Goal: Transaction & Acquisition: Purchase product/service

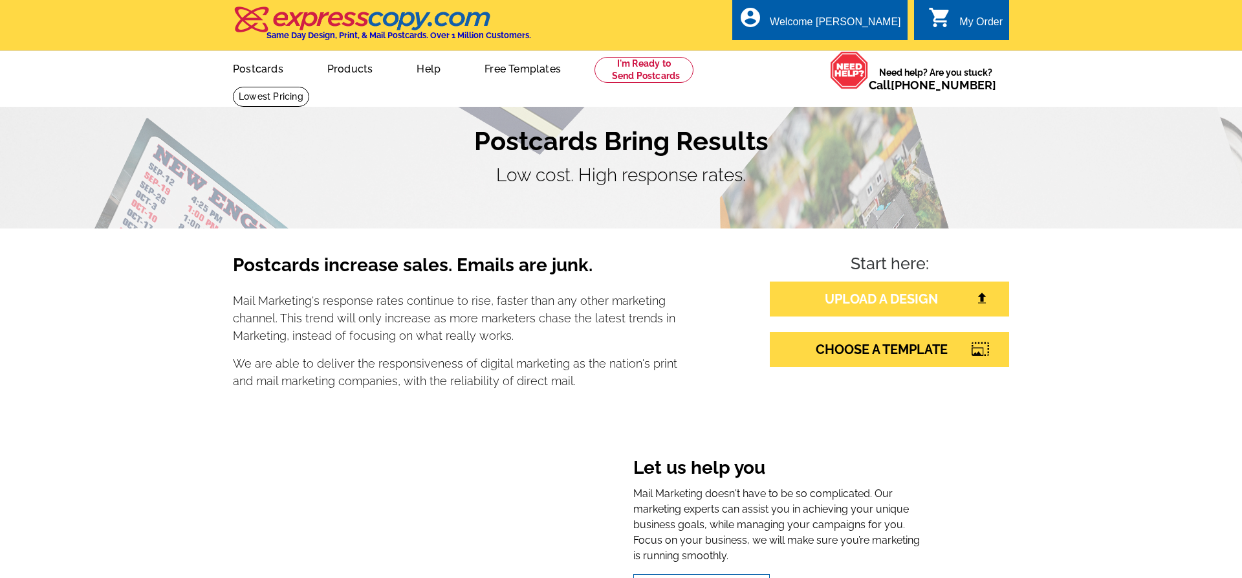
click at [854, 296] on link "UPLOAD A DESIGN" at bounding box center [889, 298] width 239 height 35
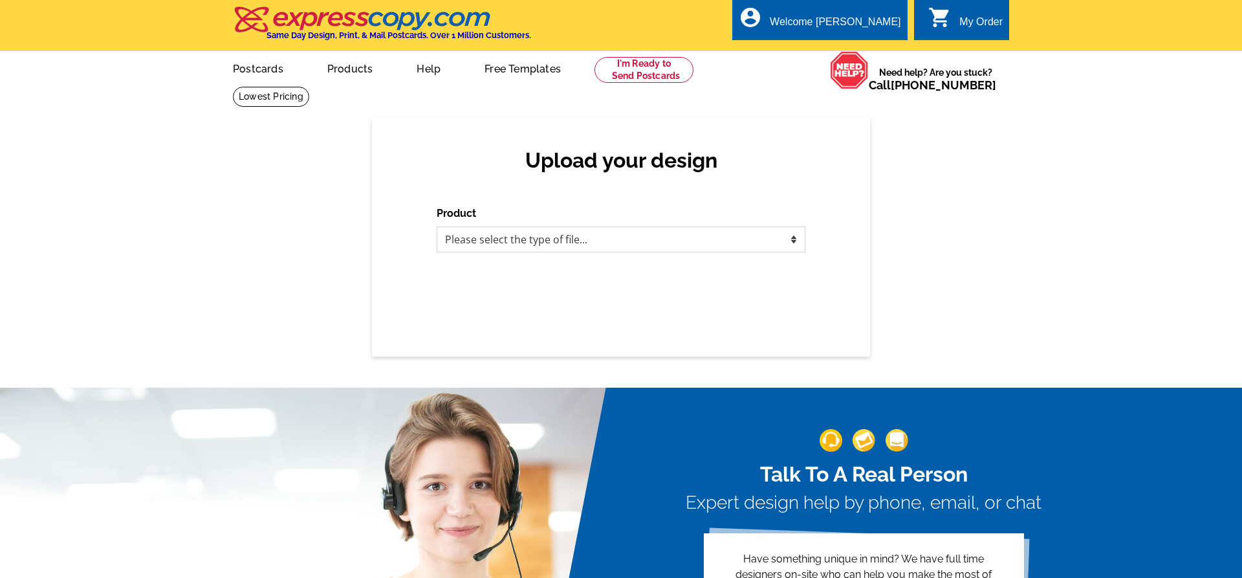
click at [437, 226] on select "Please select the type of file... Postcards Business Cards Letters and flyers G…" at bounding box center [621, 239] width 369 height 26
select select "1"
click option "Postcards" at bounding box center [0, 0] width 0 height 0
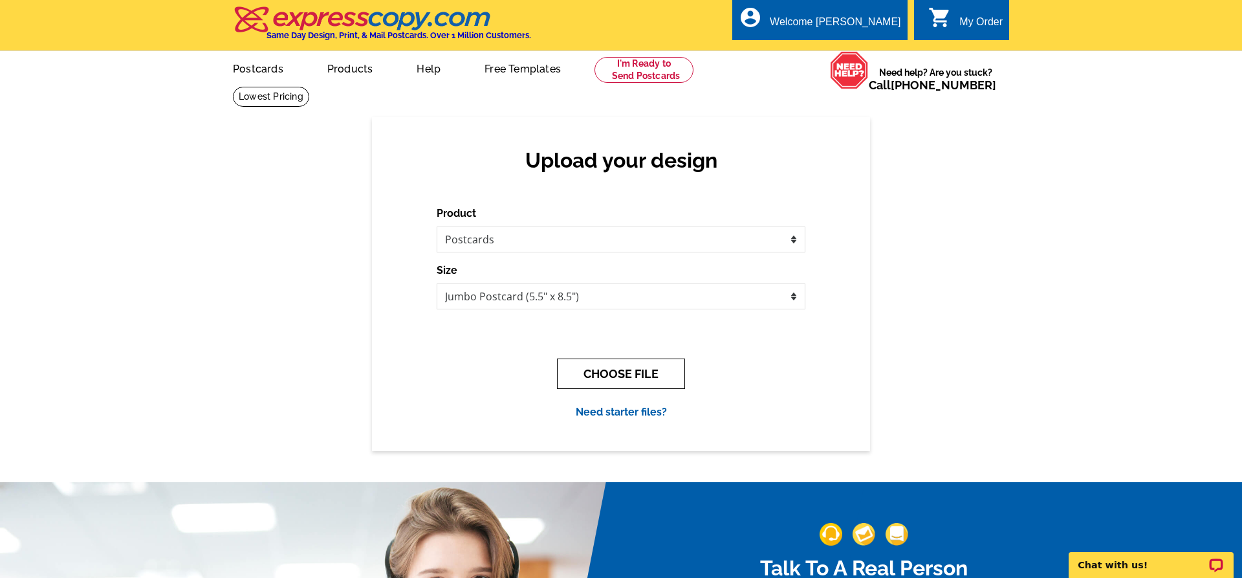
click at [647, 371] on button "CHOOSE FILE" at bounding box center [621, 373] width 128 height 30
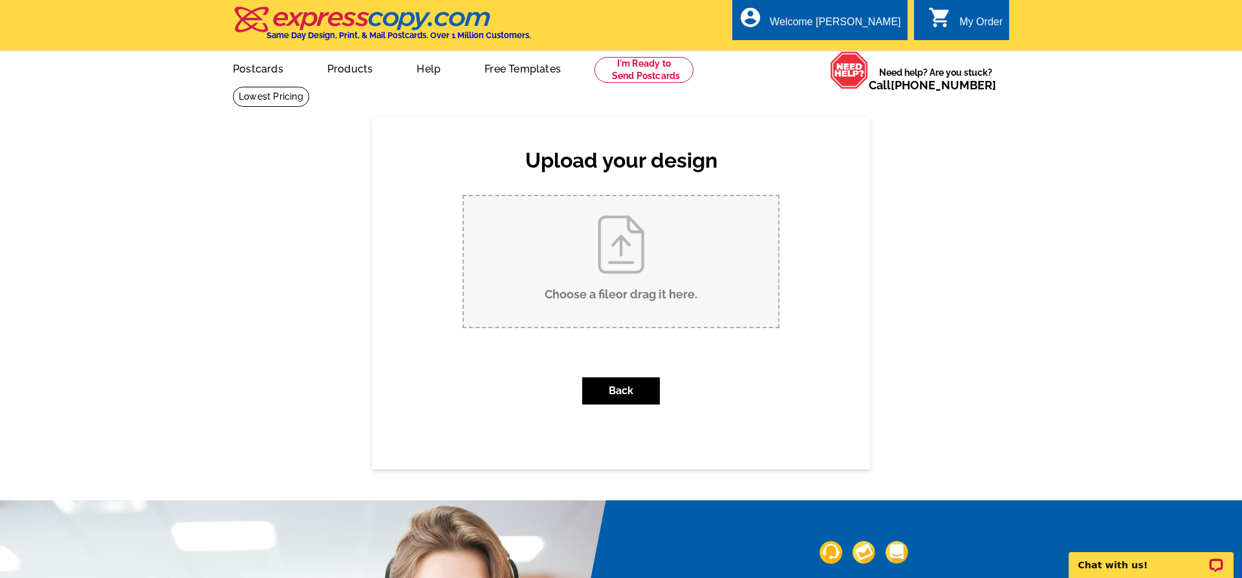
click at [618, 288] on input "Choose a file or drag it here ." at bounding box center [621, 261] width 314 height 131
type input "C:\fakepath\825 827 North Just Listed kjc.pdf"
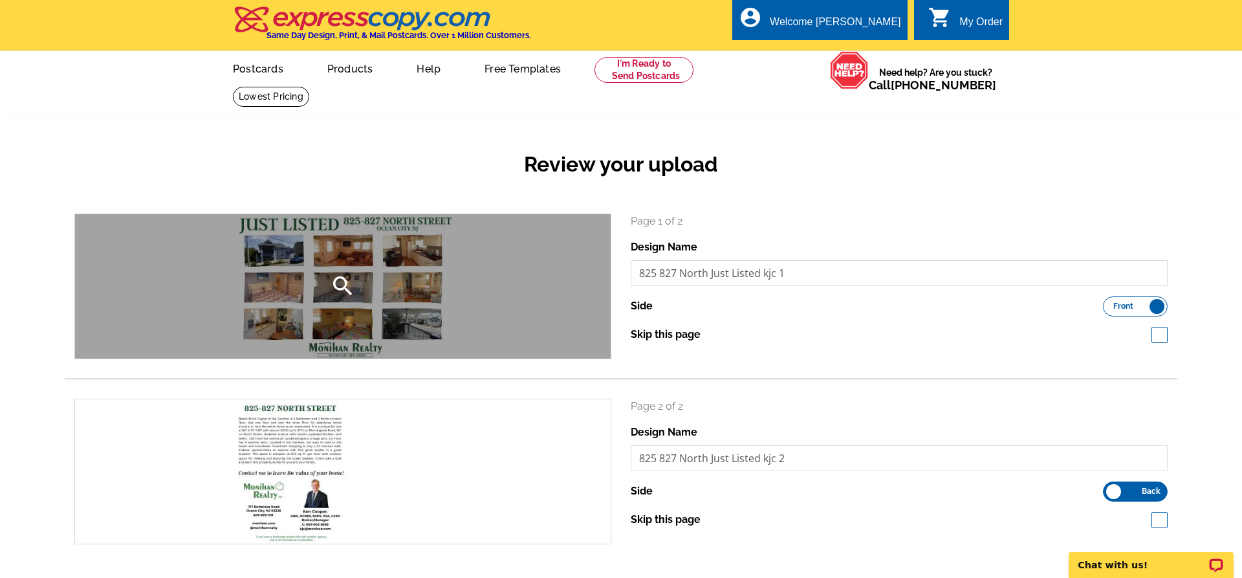
scroll to position [330, 0]
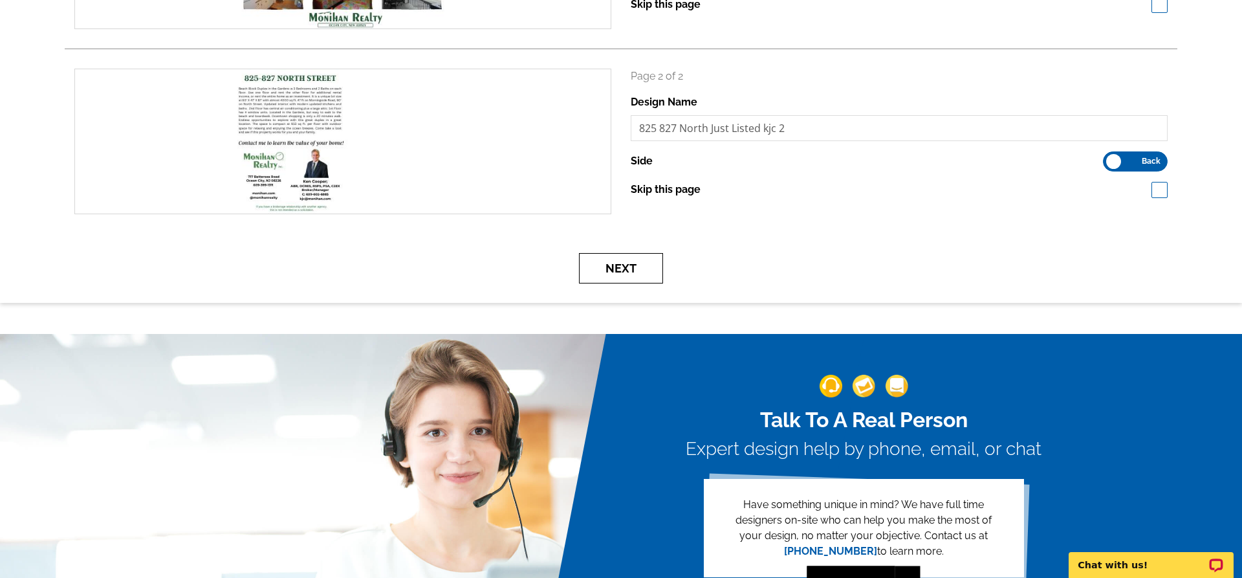
click at [624, 267] on button "Next" at bounding box center [621, 268] width 84 height 30
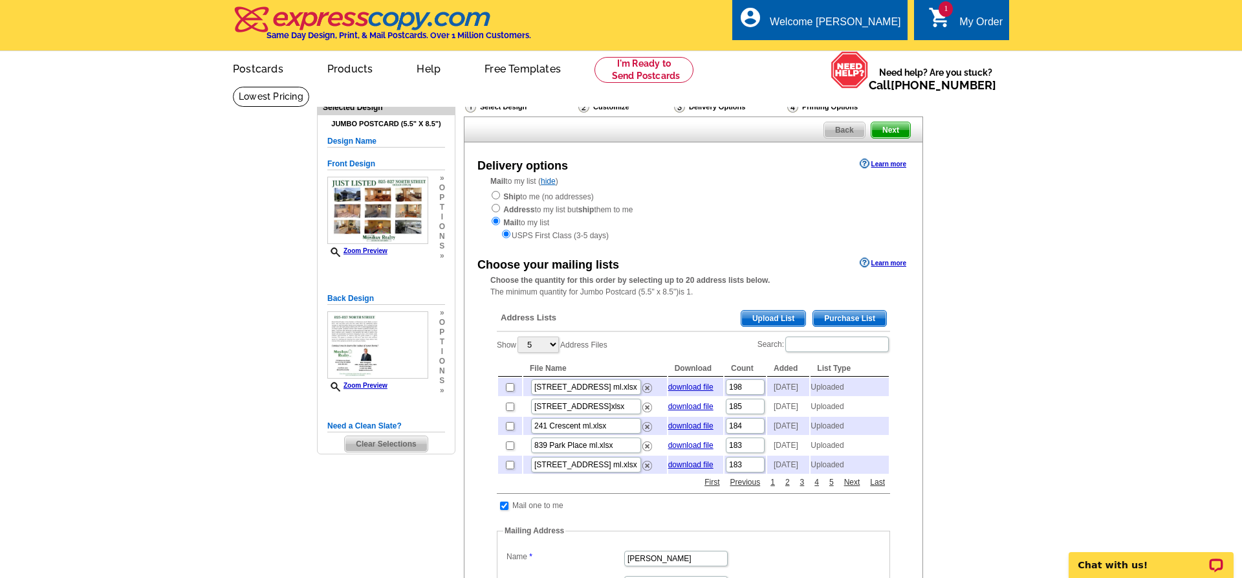
click at [797, 320] on span "Upload List" at bounding box center [773, 318] width 64 height 16
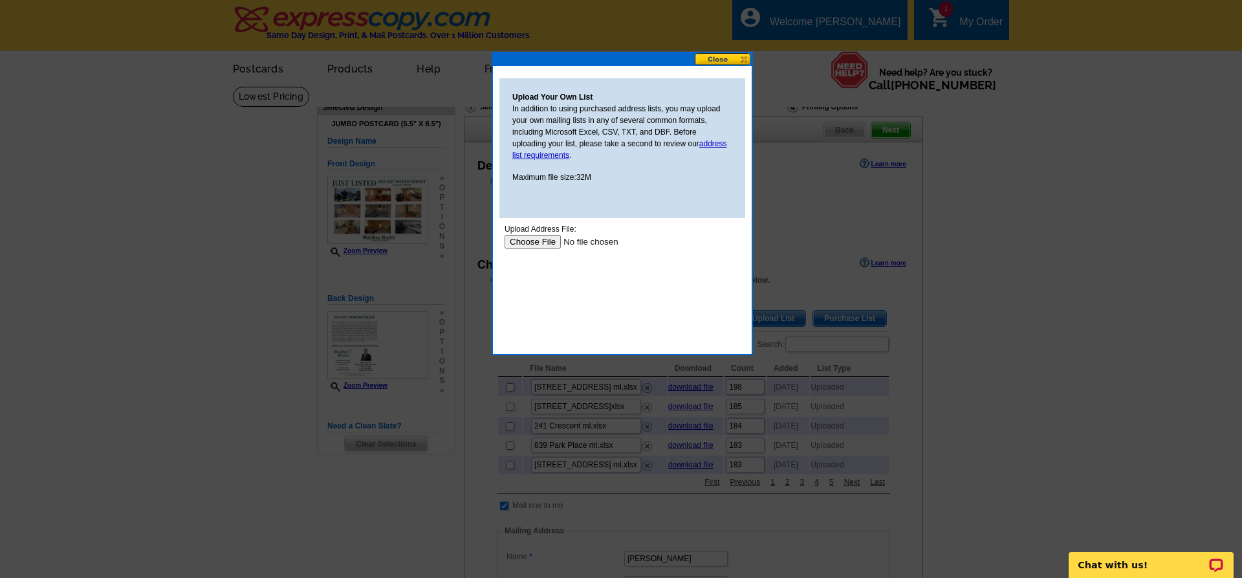
click at [532, 241] on input "file" at bounding box center [586, 242] width 164 height 14
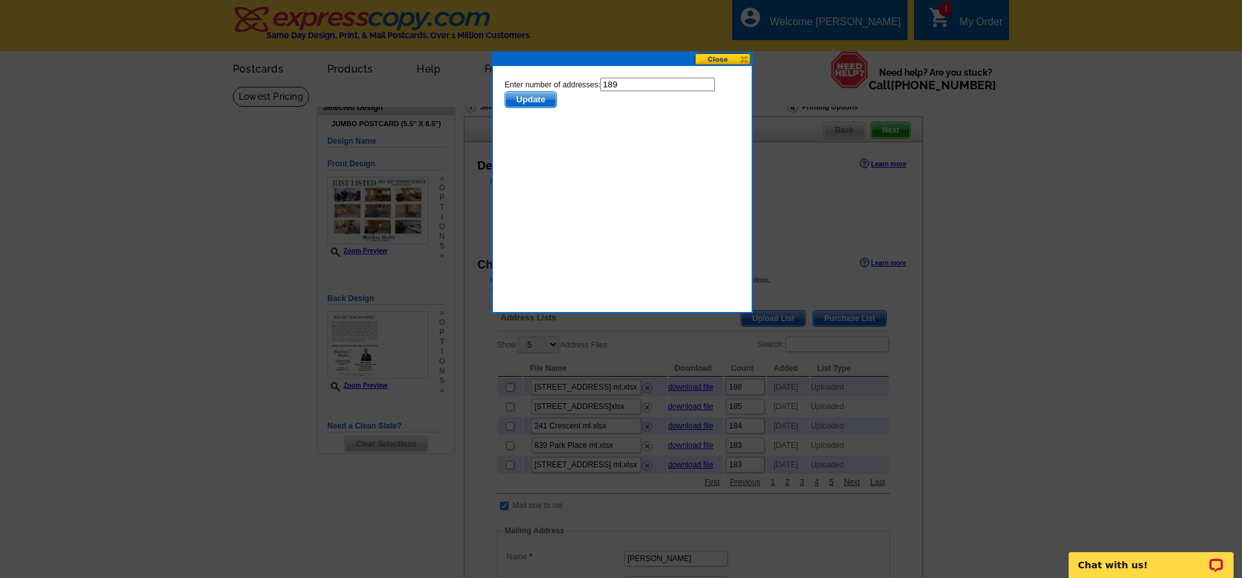
click at [550, 100] on span "Update" at bounding box center [530, 100] width 51 height 16
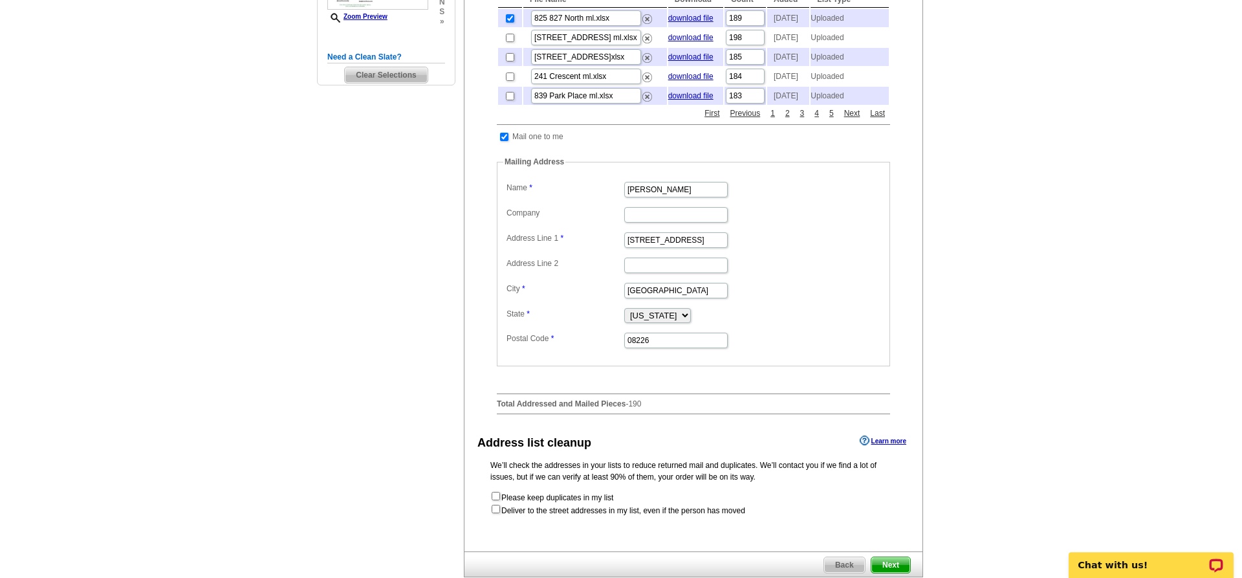
scroll to position [396, 0]
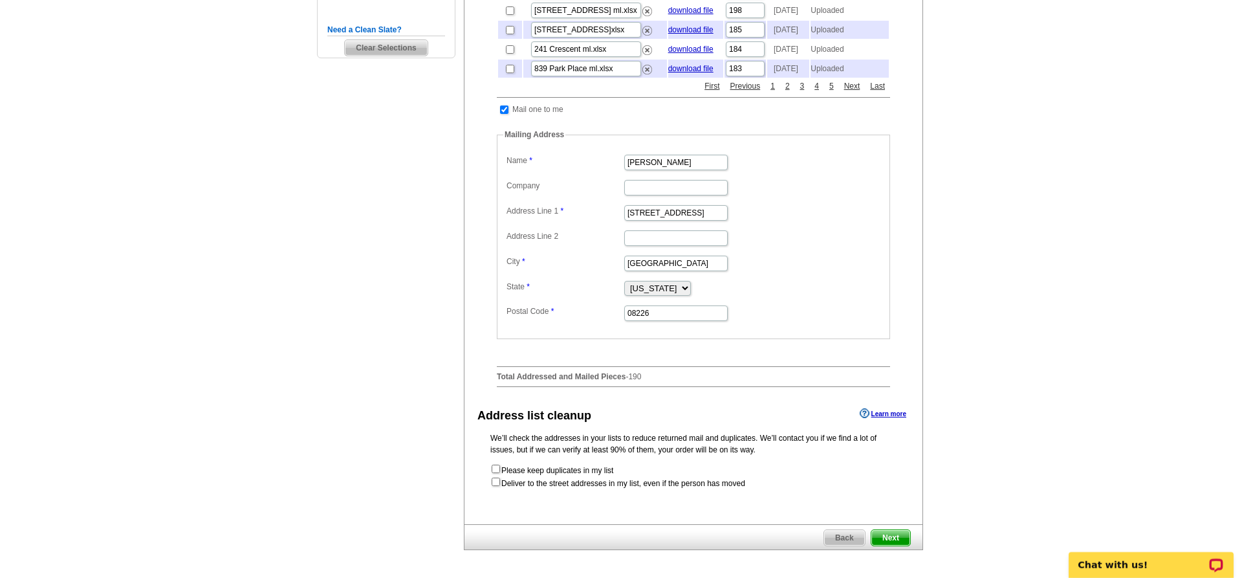
click at [901, 534] on span "Next" at bounding box center [890, 538] width 39 height 16
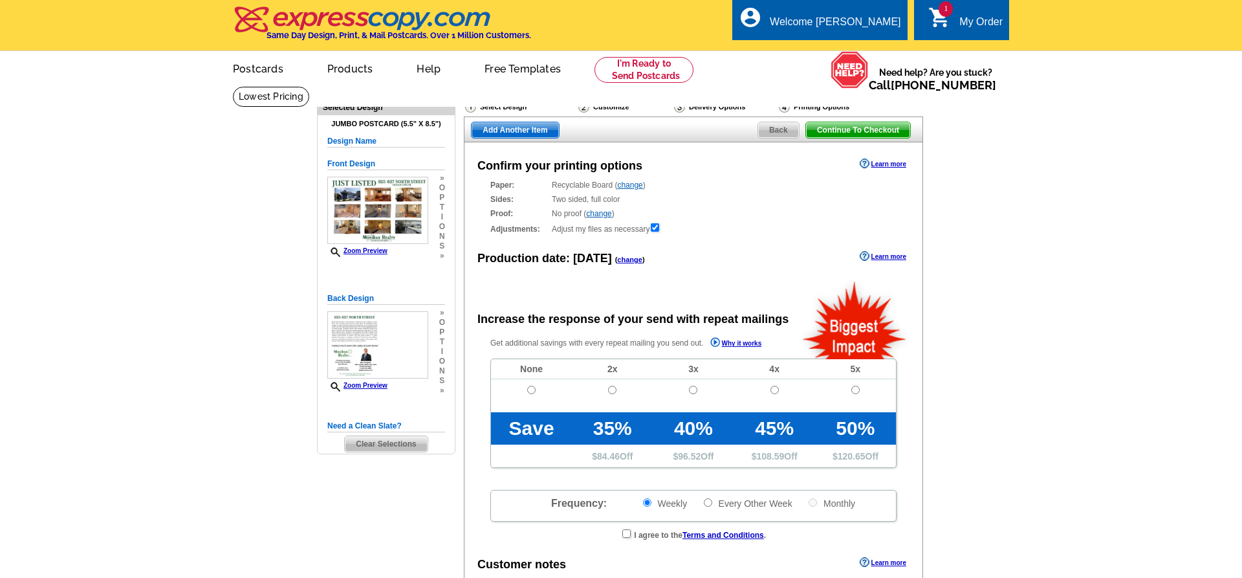
radio input "false"
click at [530, 394] on input "radio" at bounding box center [531, 389] width 8 height 8
radio input "true"
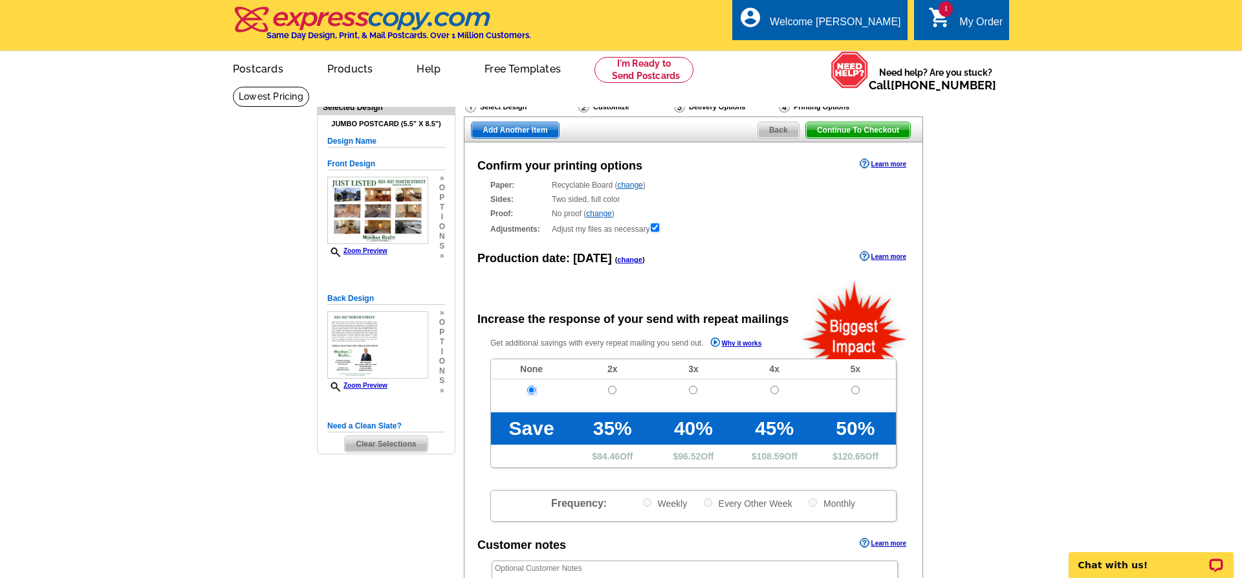
scroll to position [462, 0]
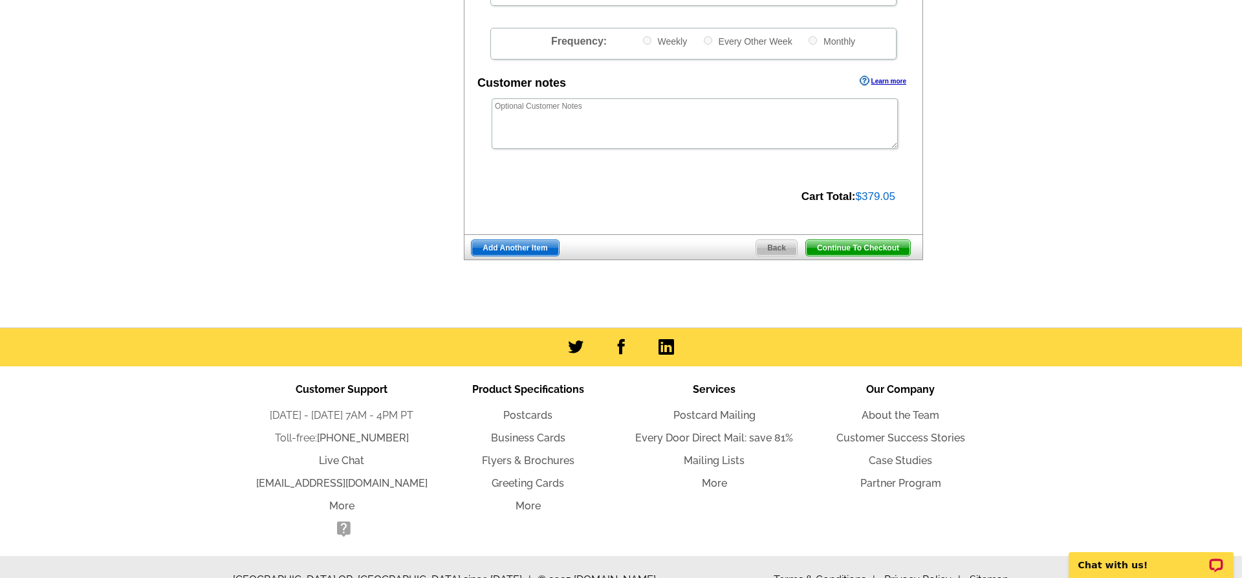
click at [852, 252] on span "Continue To Checkout" at bounding box center [858, 248] width 104 height 16
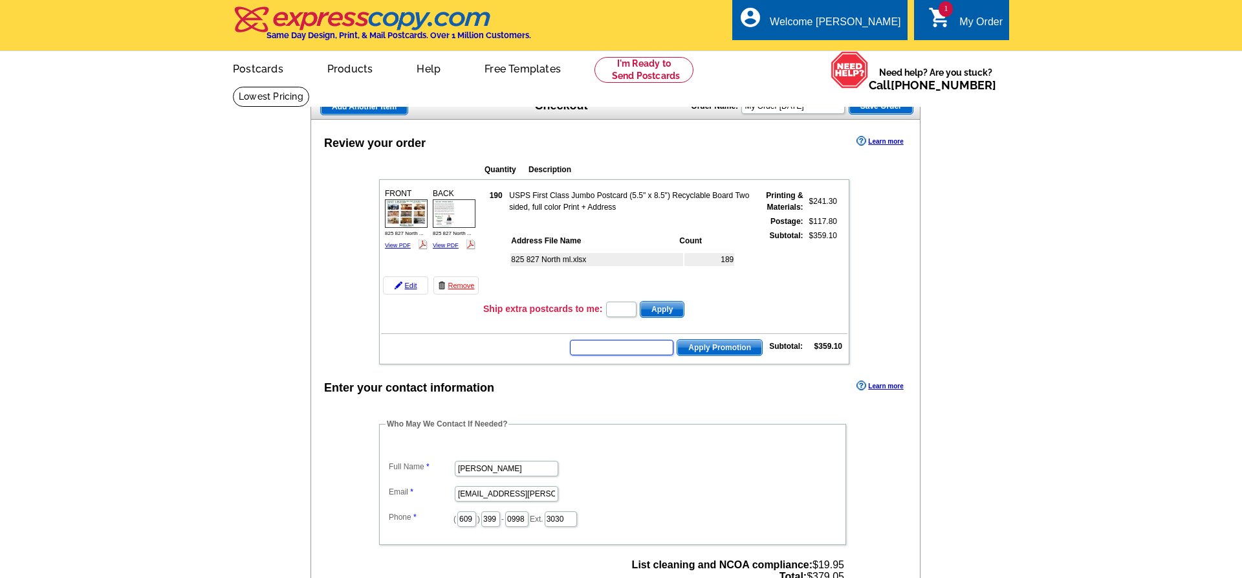
click at [603, 350] on input "text" at bounding box center [621, 348] width 103 height 16
type input "nm2330"
click at [677, 339] on button "Apply Promotion" at bounding box center [720, 347] width 86 height 17
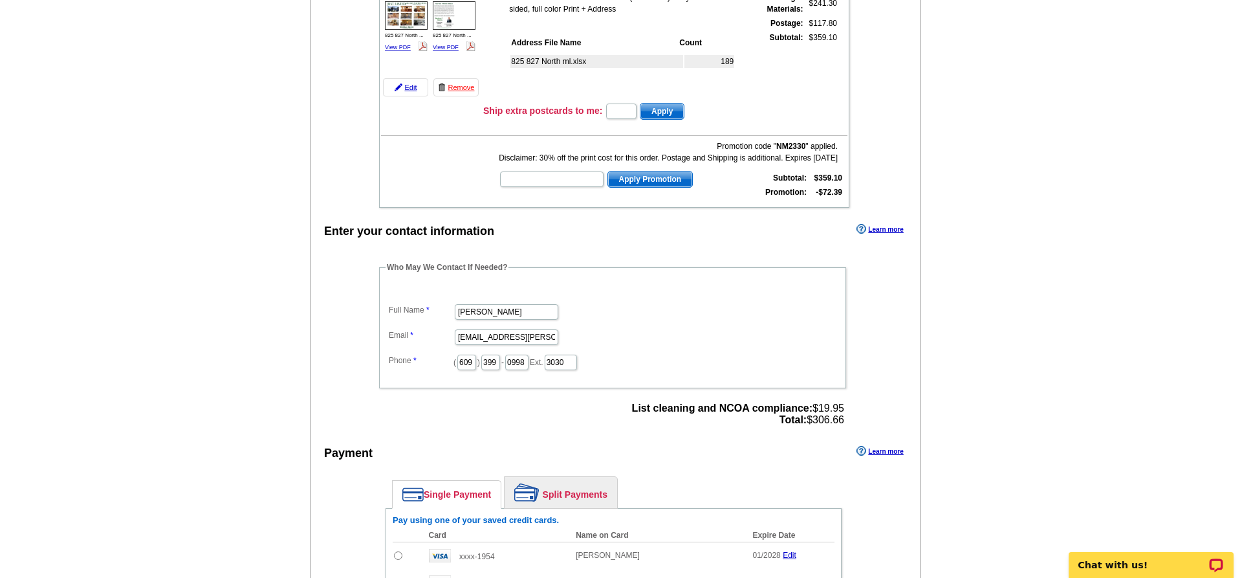
scroll to position [528, 0]
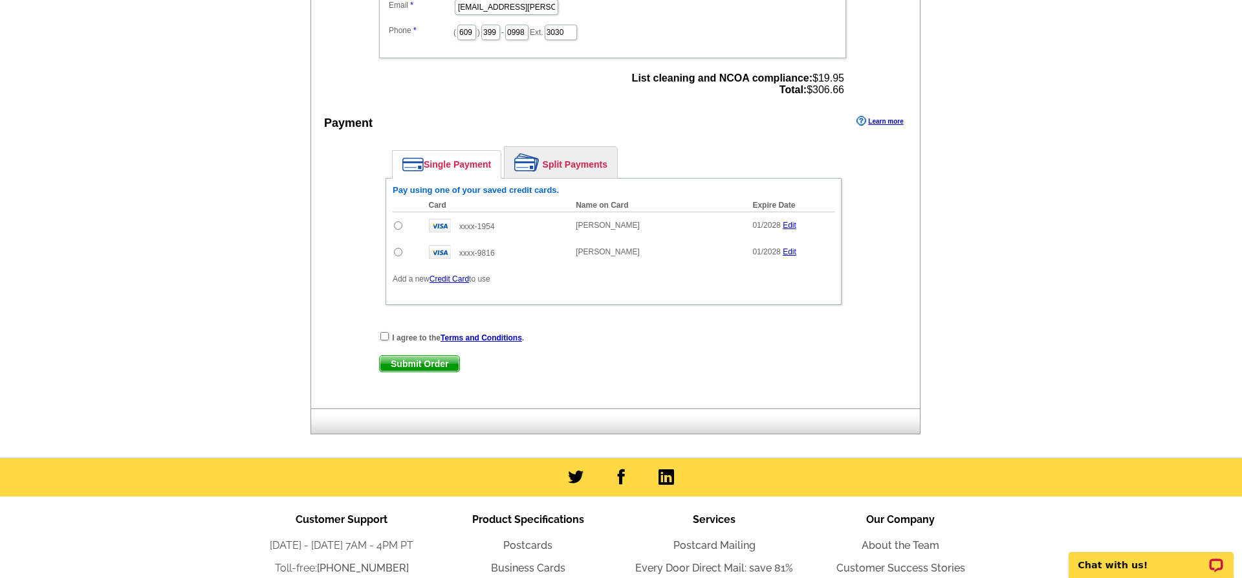
click at [399, 230] on input "radio" at bounding box center [398, 225] width 8 height 8
radio input "true"
click at [387, 340] on input "checkbox" at bounding box center [384, 336] width 8 height 8
checkbox input "true"
click at [393, 370] on span "Submit Order" at bounding box center [420, 364] width 80 height 16
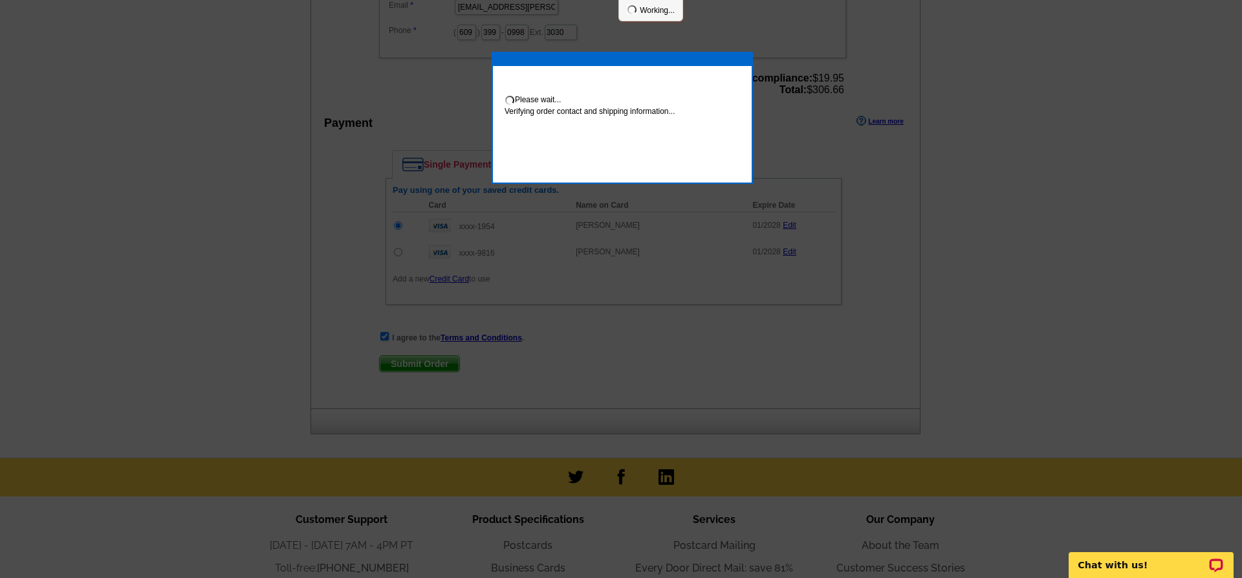
scroll to position [523, 0]
